Goal: Submit feedback/report problem

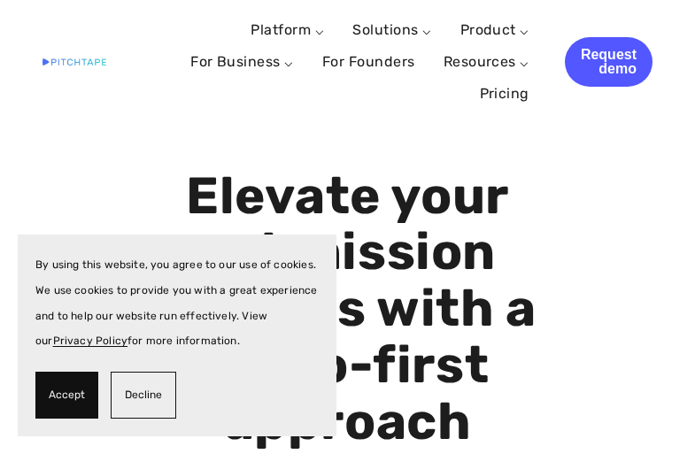
scroll to position [9346, 0]
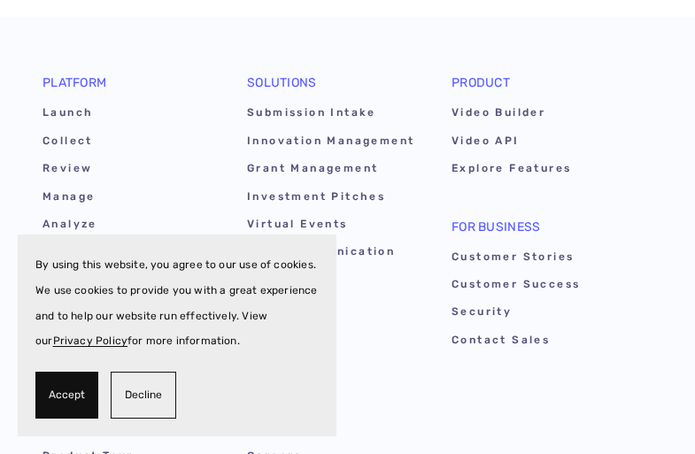
click at [65, 395] on span "Accept" at bounding box center [67, 395] width 36 height 26
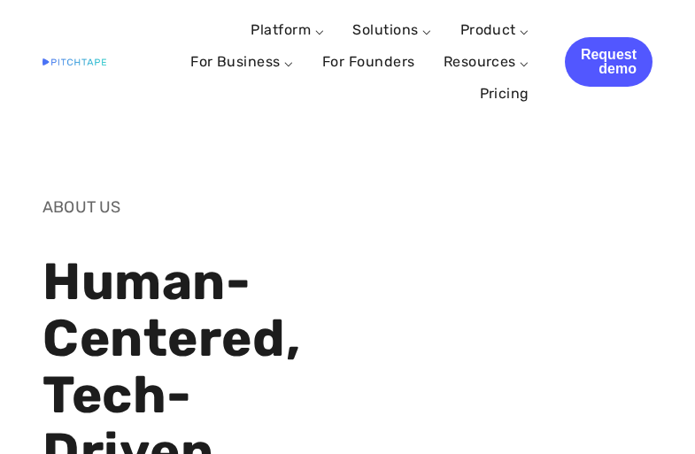
scroll to position [2754, 0]
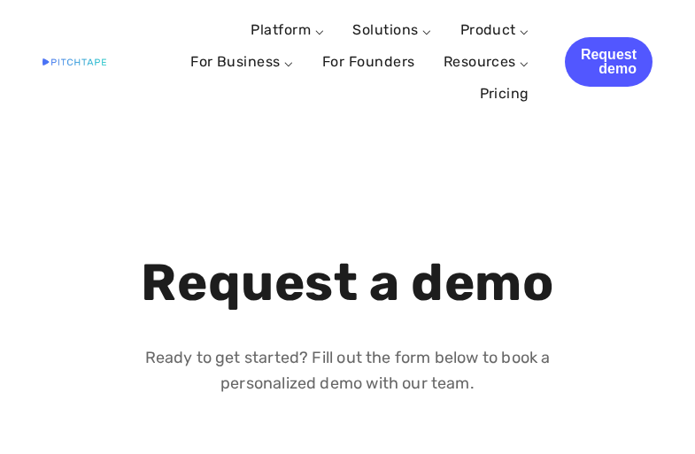
select select "US"
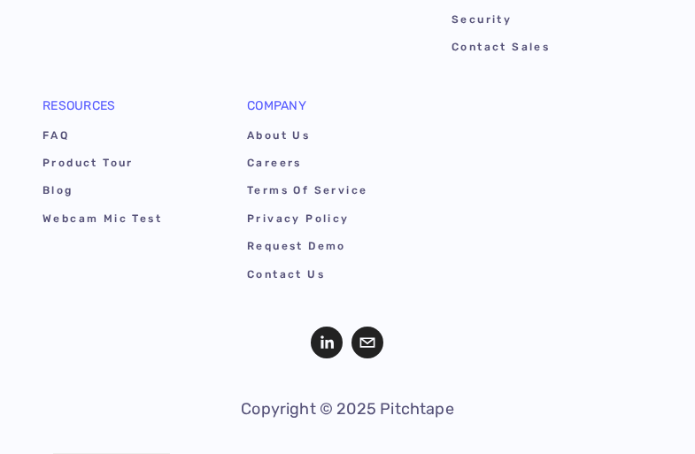
type textarea "Hi, My name is Vlad, and I’m the CEO at Digital Octane. We help ensure our clie…"
